Goal: Information Seeking & Learning: Learn about a topic

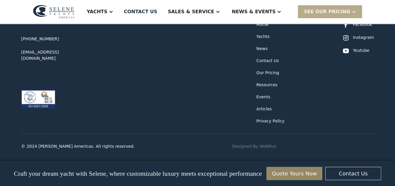
scroll to position [2001, 0]
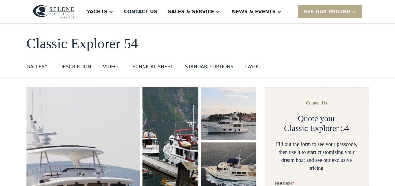
scroll to position [43, 0]
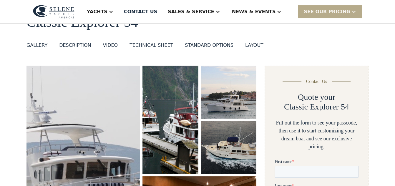
click at [47, 49] on div "GALLERY" at bounding box center [36, 45] width 21 height 7
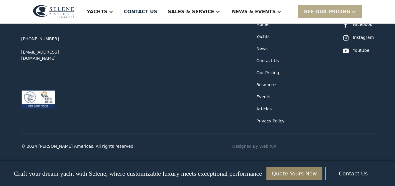
scroll to position [2068, 0]
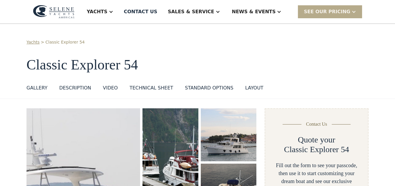
click at [47, 92] on div "GALLERY" at bounding box center [36, 88] width 21 height 7
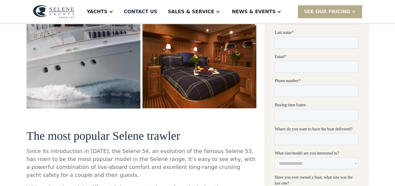
scroll to position [195, 0]
